Goal: Task Accomplishment & Management: Use online tool/utility

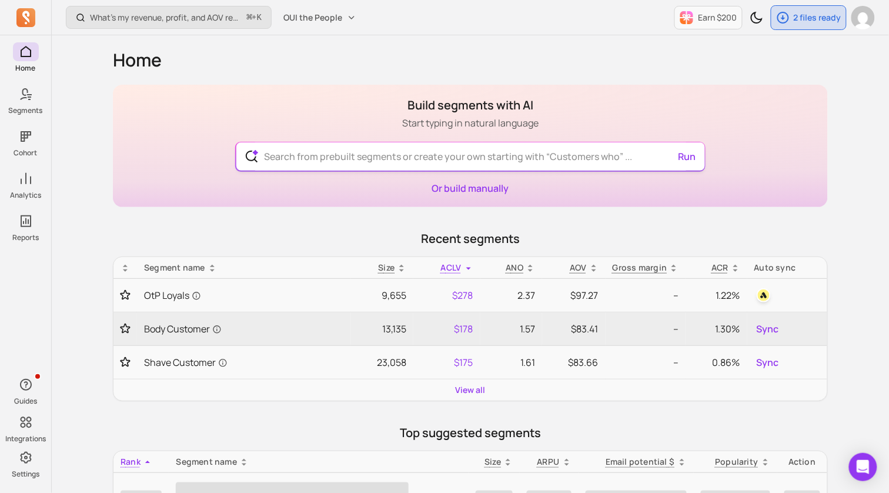
click at [416, 149] on input "text" at bounding box center [470, 156] width 431 height 28
drag, startPoint x: 433, startPoint y: 126, endPoint x: 472, endPoint y: 107, distance: 43.4
click at [472, 107] on div "Build segments with AI Start typing in natural language Run Or build manually" at bounding box center [470, 146] width 715 height 122
click at [472, 107] on h1 "Build segments with AI" at bounding box center [470, 105] width 136 height 16
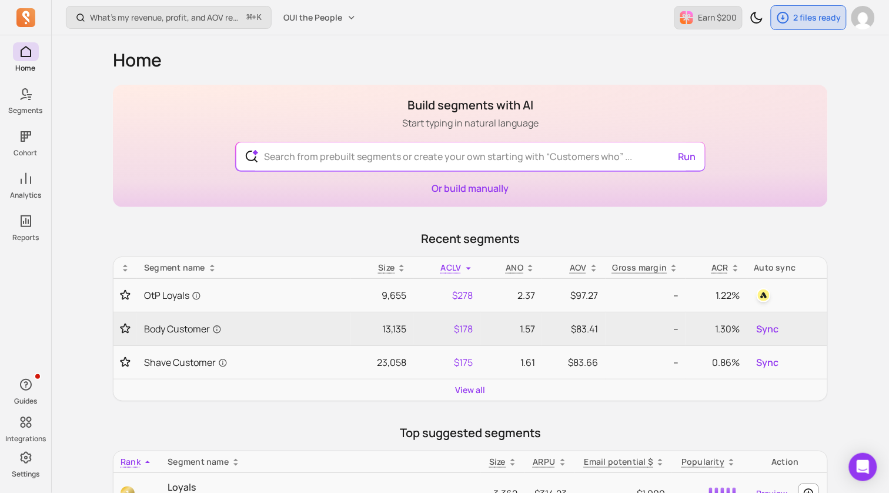
click at [712, 24] on button "Earn $200" at bounding box center [709, 18] width 68 height 24
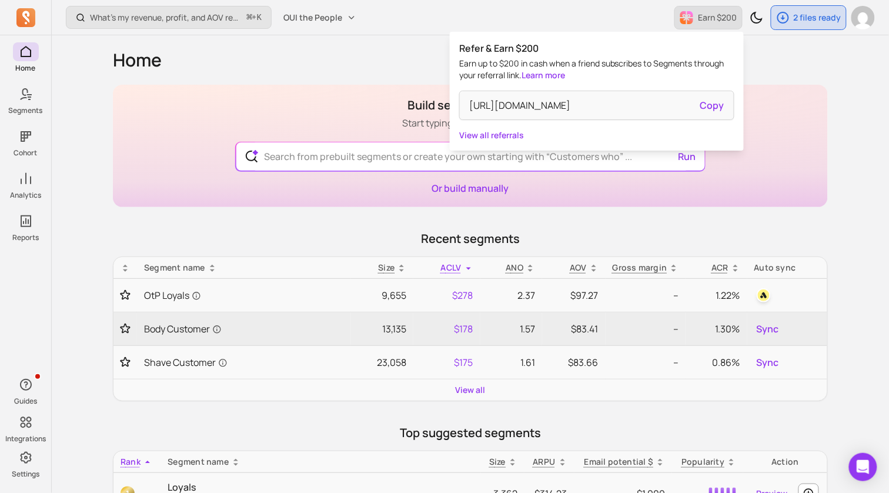
click at [712, 24] on button "Earn $200" at bounding box center [709, 18] width 68 height 24
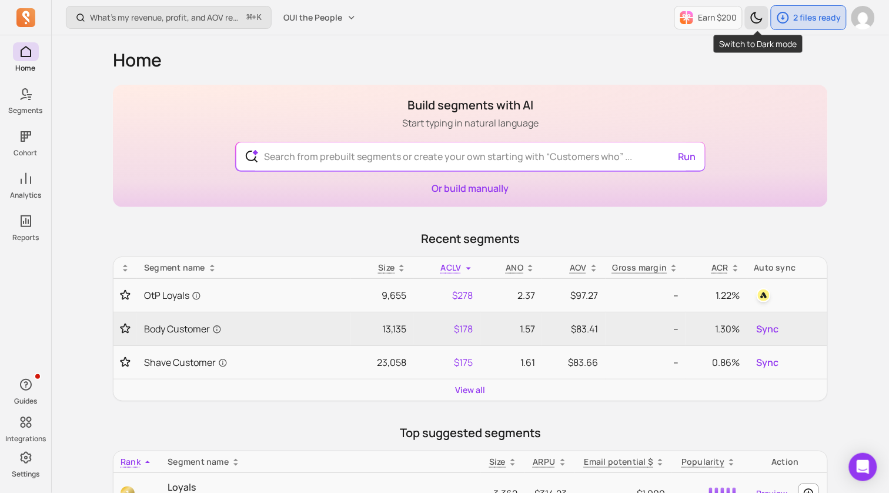
click at [755, 16] on icon "Toggle dark mode" at bounding box center [757, 18] width 14 height 14
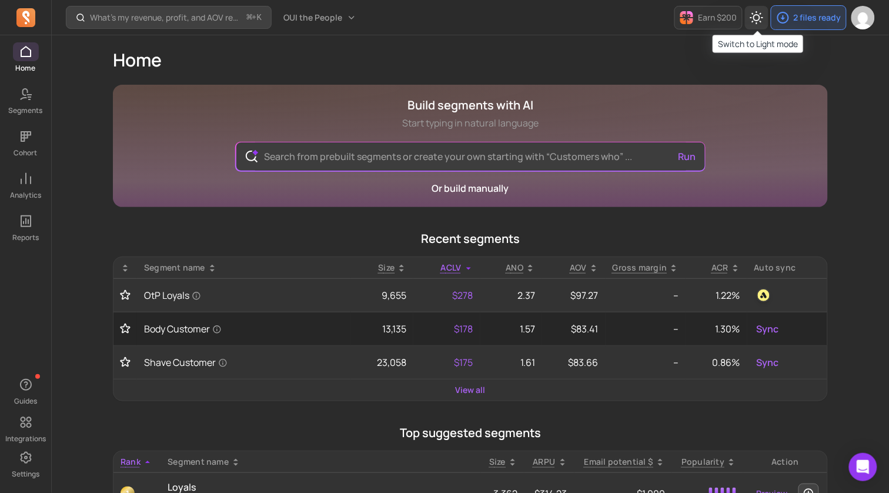
click at [755, 16] on icon "Toggle dark mode" at bounding box center [756, 17] width 13 height 13
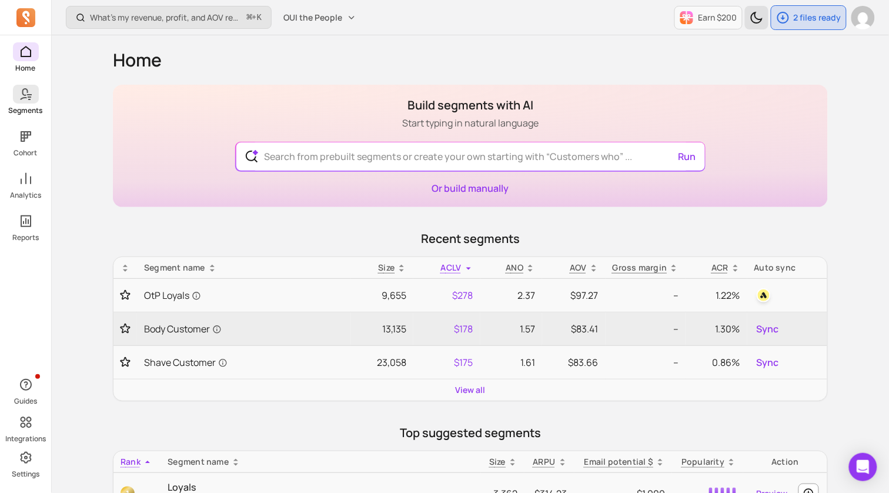
click at [28, 100] on icon at bounding box center [26, 94] width 14 height 14
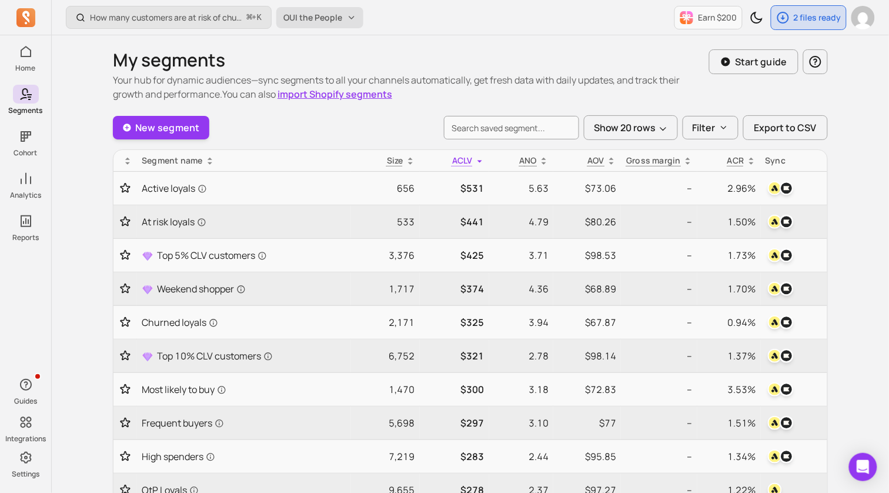
click at [343, 8] on button "OUI the People" at bounding box center [319, 17] width 87 height 21
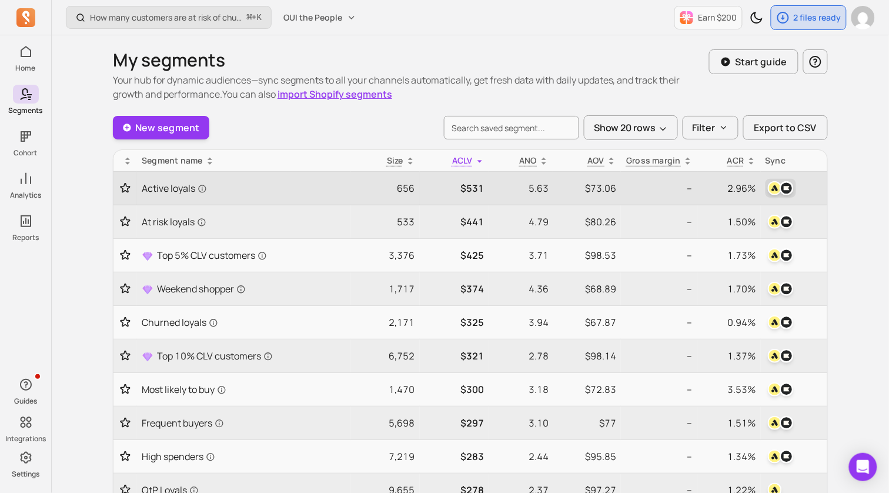
click at [786, 191] on img "button" at bounding box center [787, 188] width 14 height 14
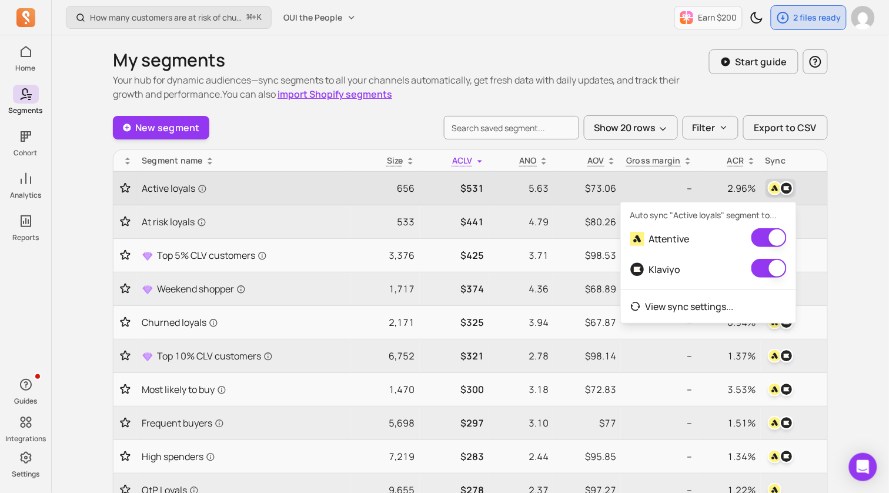
click at [786, 191] on img "button" at bounding box center [787, 188] width 14 height 14
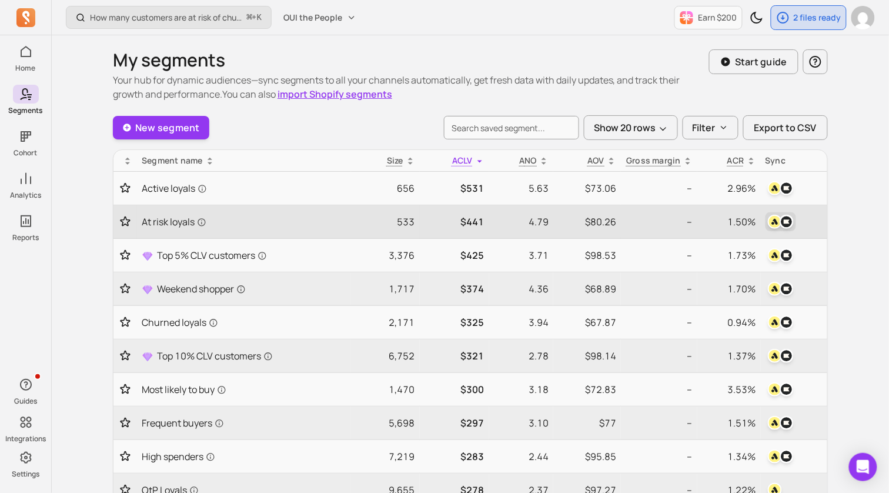
click at [783, 222] on img "button" at bounding box center [787, 222] width 14 height 14
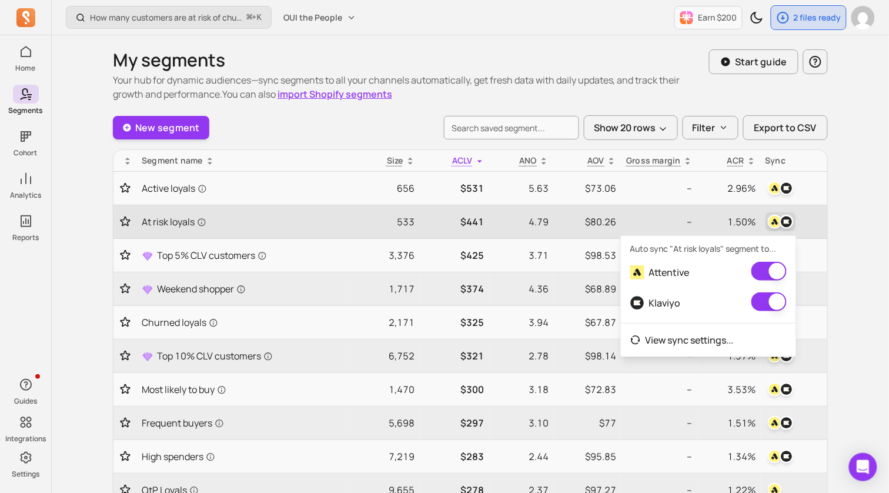
click at [783, 222] on img "button" at bounding box center [787, 222] width 14 height 14
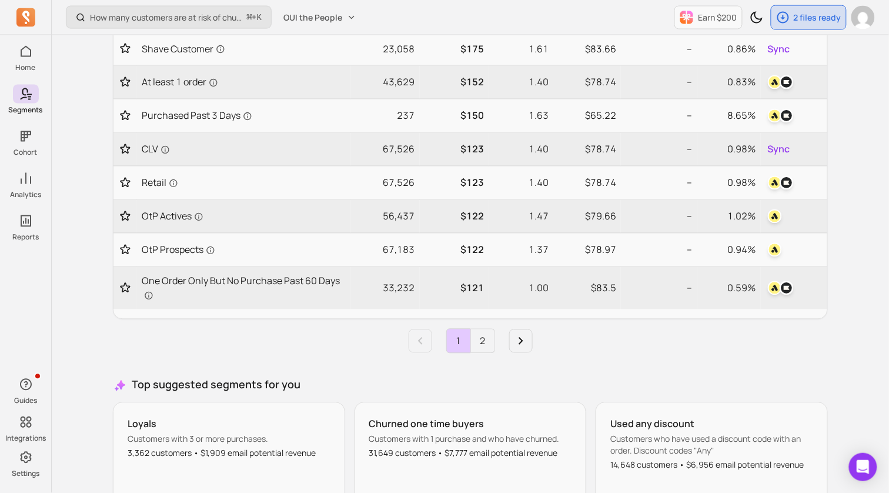
scroll to position [639, 0]
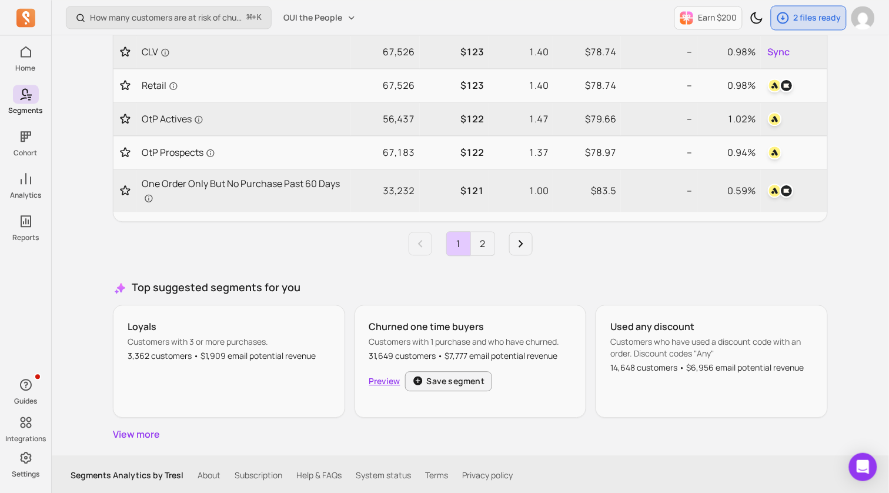
click at [389, 377] on link "Preview" at bounding box center [384, 381] width 31 height 12
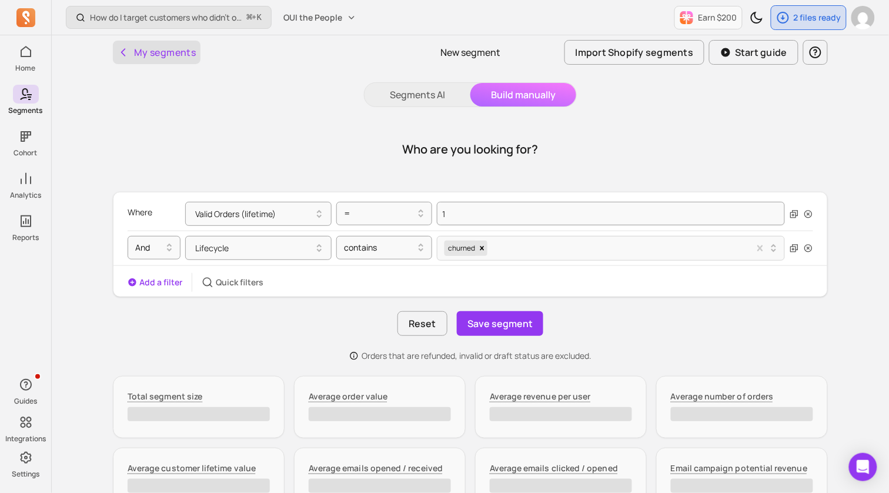
click at [148, 53] on button "My segments" at bounding box center [157, 53] width 88 height 24
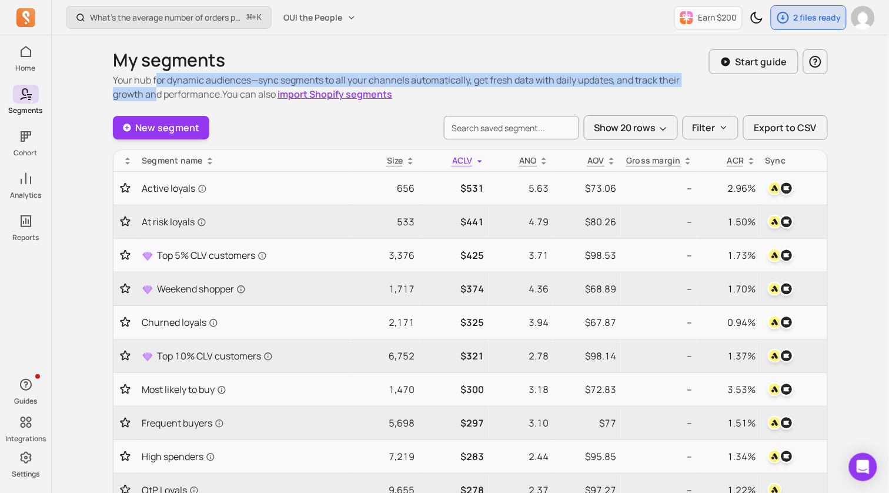
drag, startPoint x: 157, startPoint y: 86, endPoint x: 157, endPoint y: 94, distance: 7.1
click at [157, 94] on p "Your hub for dynamic audiences—sync segments to all your channels automatically…" at bounding box center [411, 87] width 596 height 28
